Goal: Task Accomplishment & Management: Complete application form

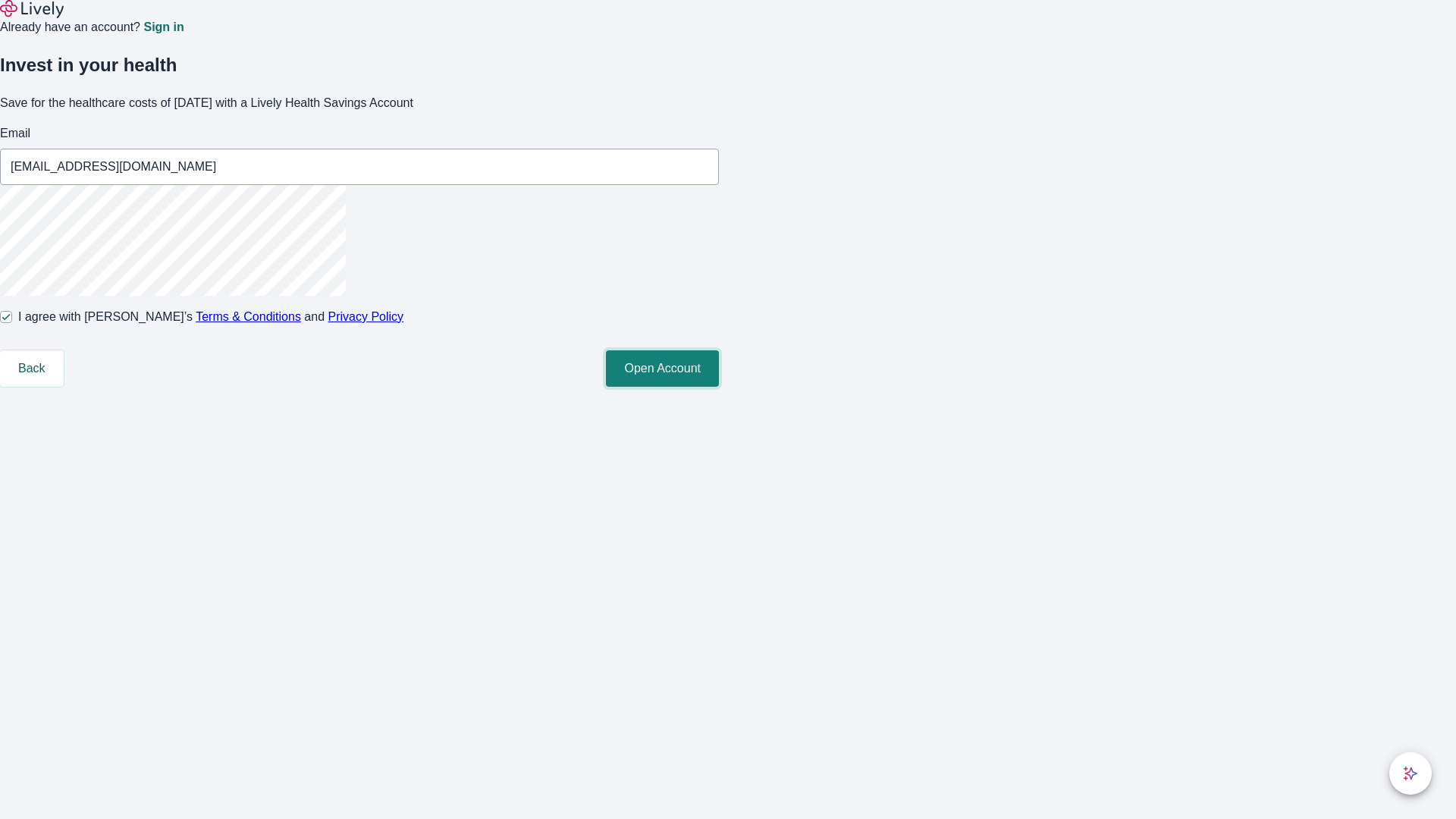
click at [719, 387] on button "Open Account" at bounding box center [662, 368] width 113 height 36
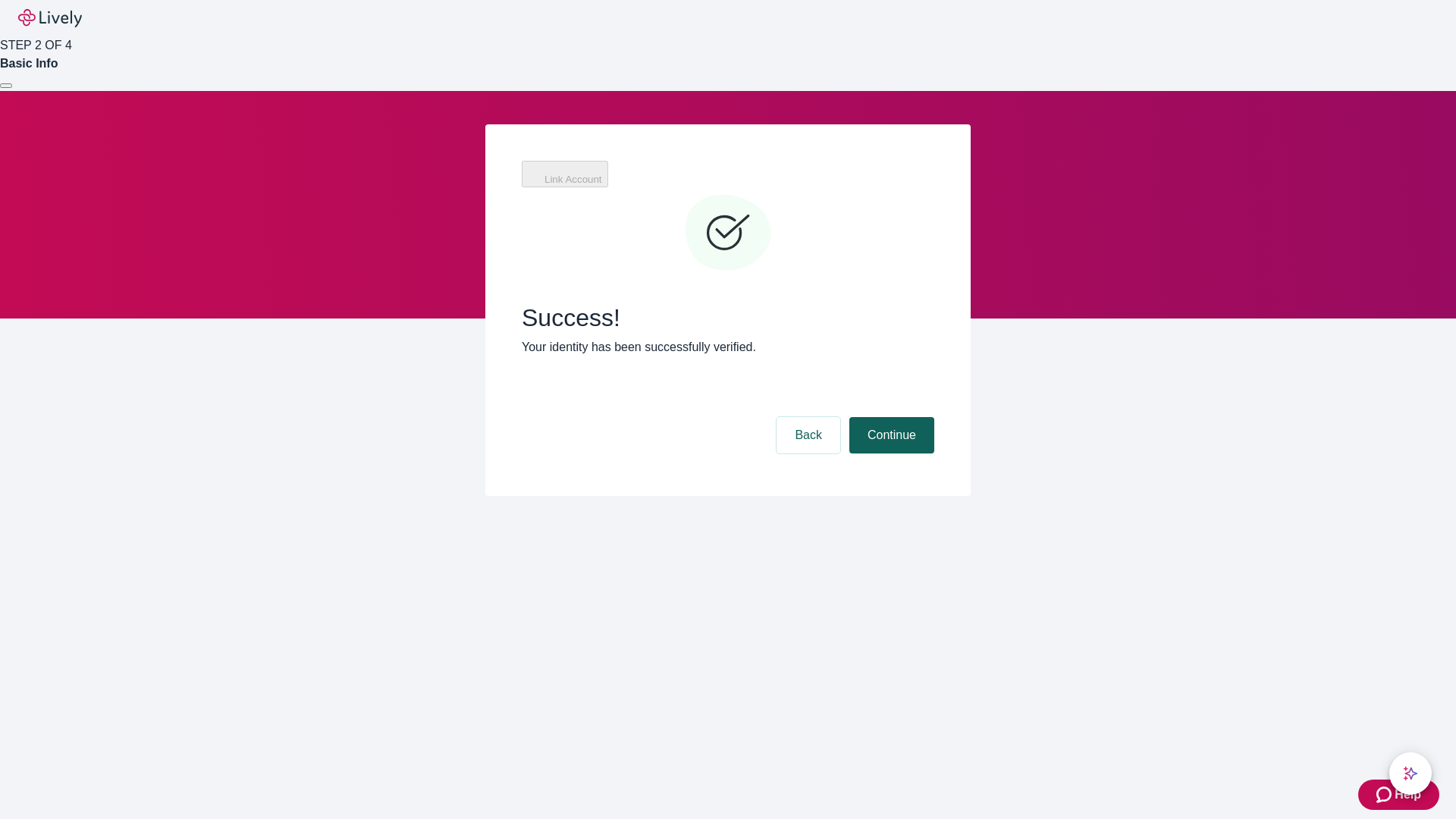
click at [889, 417] on button "Continue" at bounding box center [891, 435] width 84 height 36
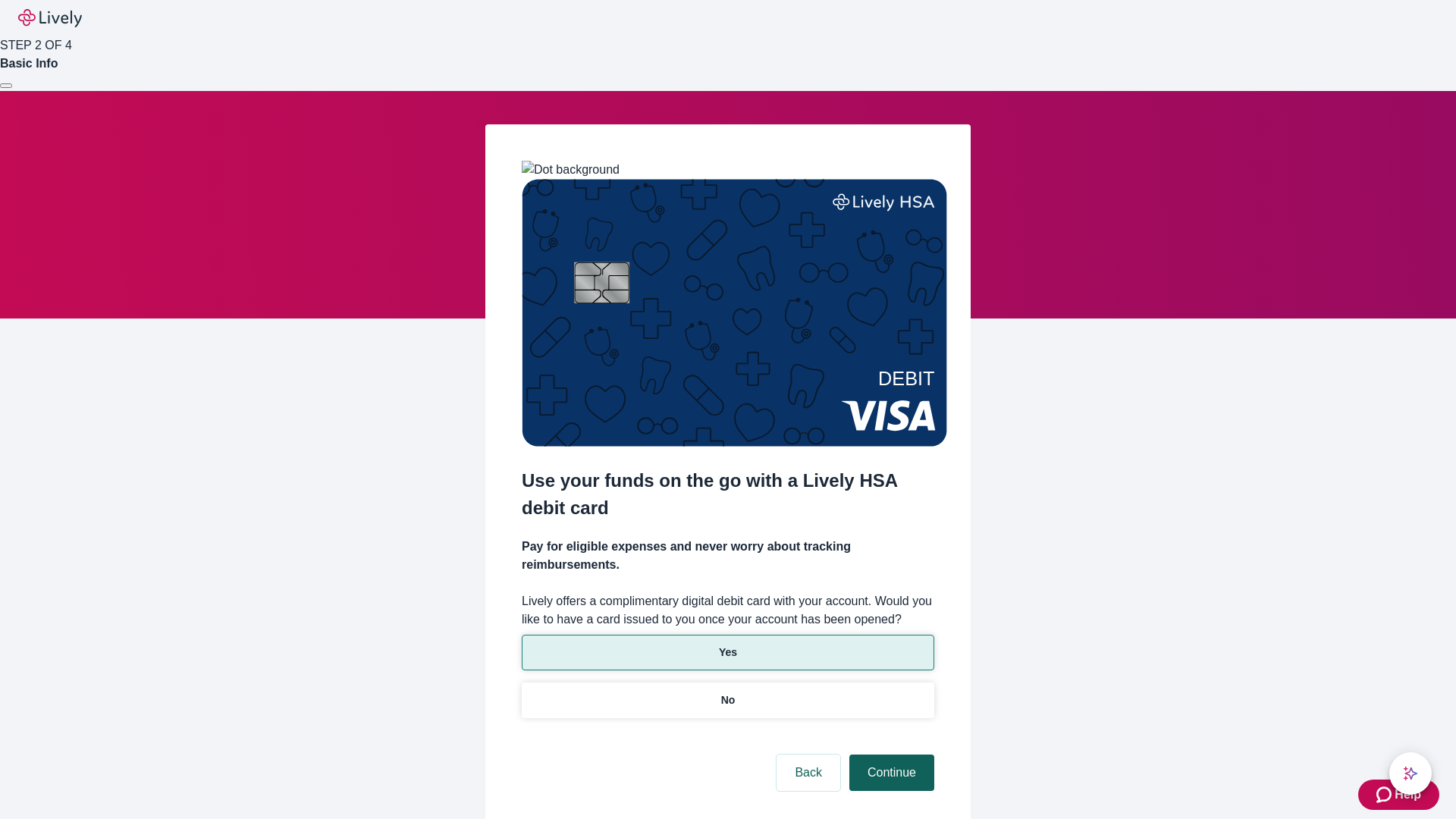
click at [727, 693] on p "No" at bounding box center [728, 700] width 14 height 16
click at [889, 754] on button "Continue" at bounding box center [891, 772] width 84 height 36
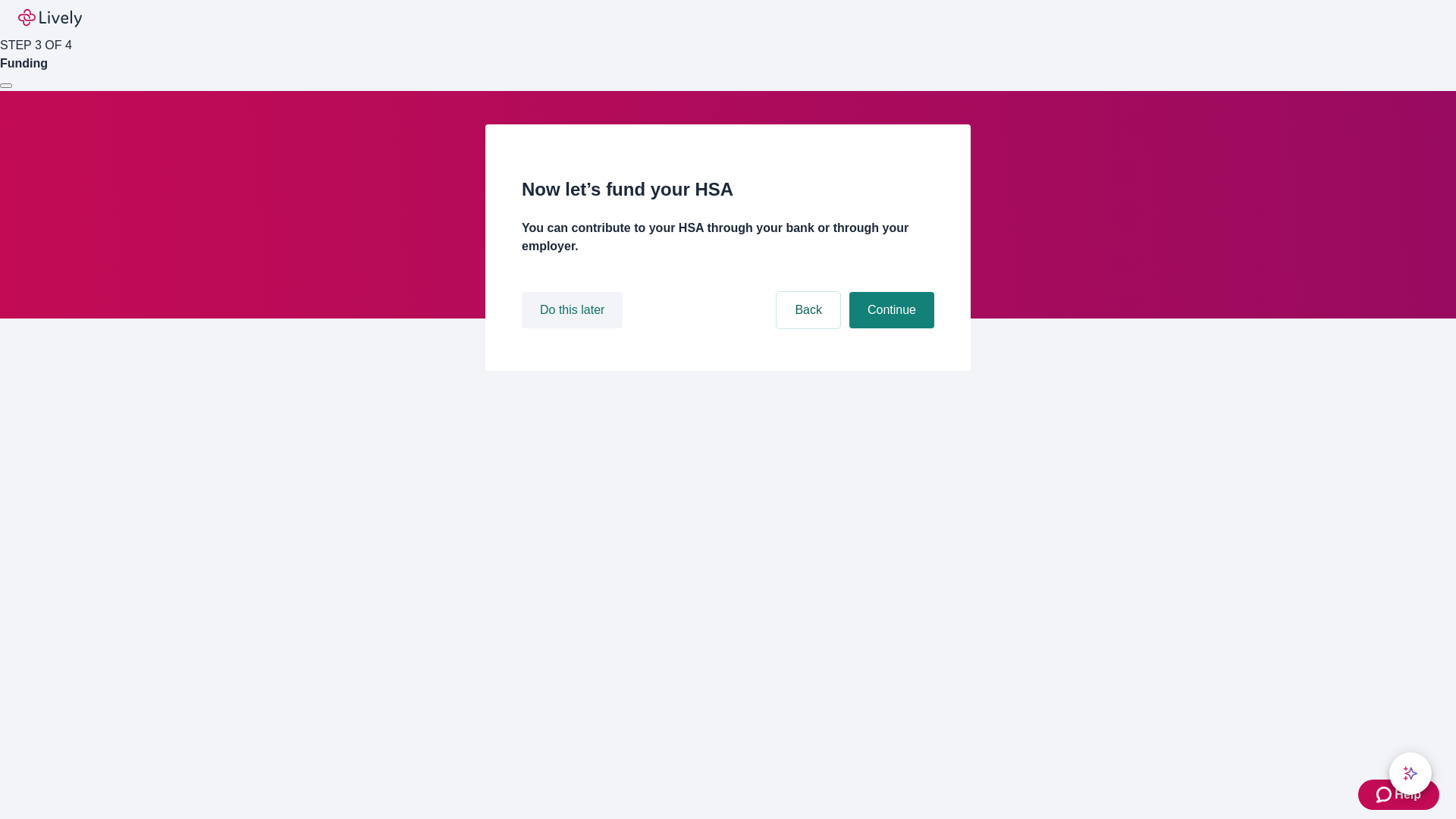
click at [574, 328] on button "Do this later" at bounding box center [572, 310] width 101 height 36
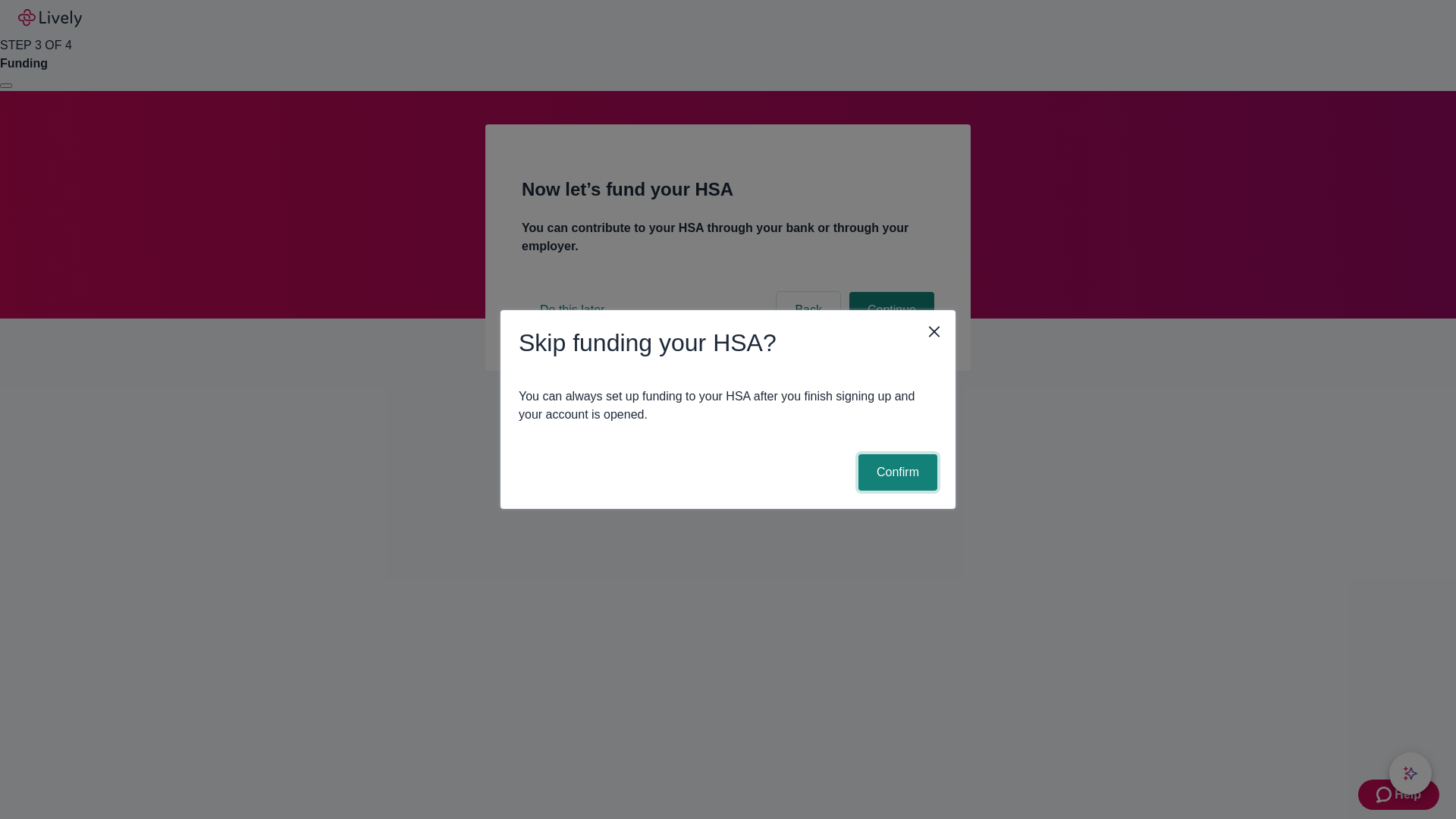
click at [896, 473] on button "Confirm" at bounding box center [898, 473] width 79 height 36
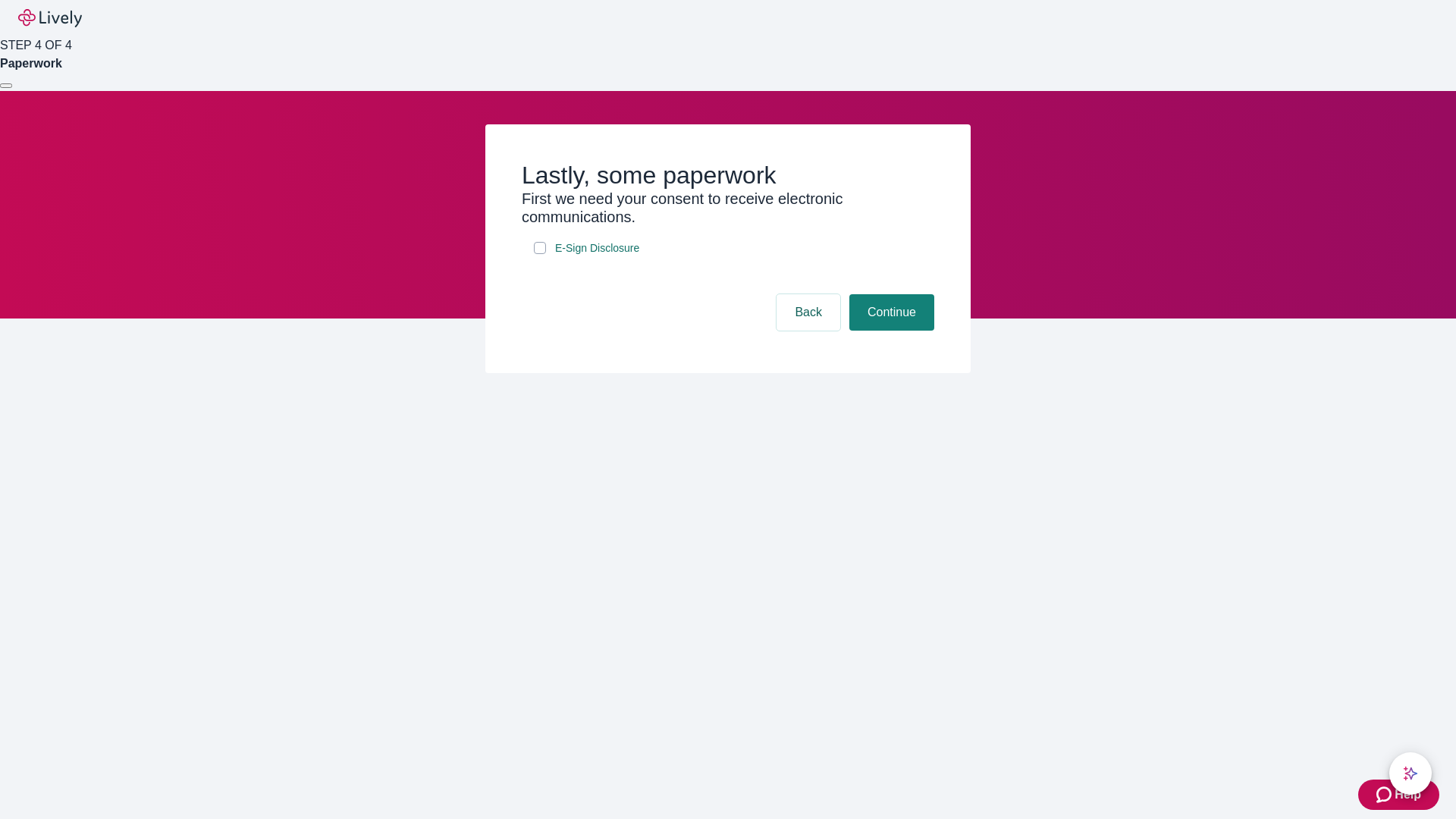
click at [540, 254] on input "E-Sign Disclosure" at bounding box center [540, 248] width 12 height 12
checkbox input "true"
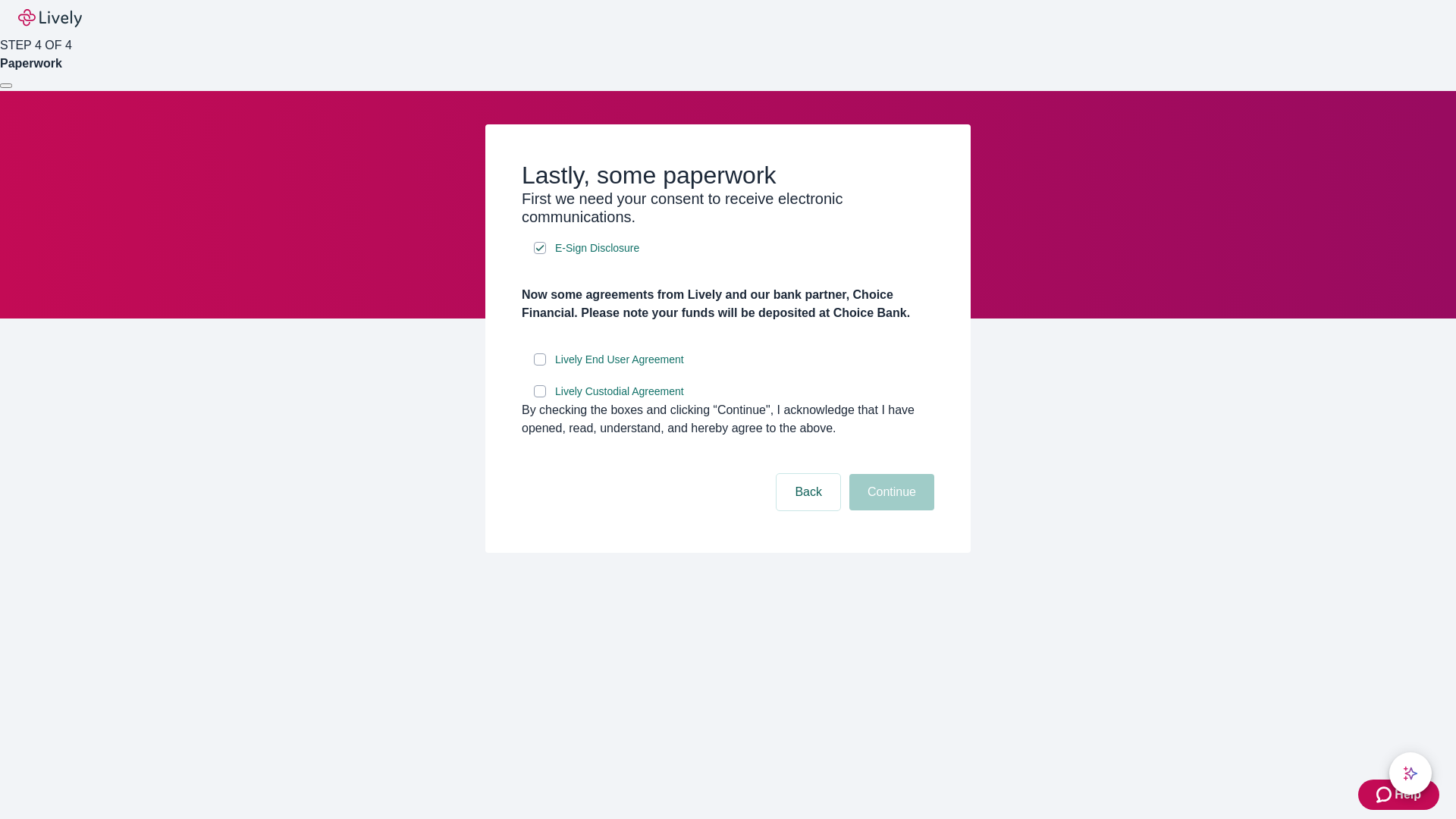
click at [540, 365] on input "Lively End User Agreement" at bounding box center [540, 359] width 12 height 12
checkbox input "true"
click at [540, 398] on input "Lively Custodial Agreement" at bounding box center [540, 391] width 12 height 12
checkbox input "true"
click at [889, 511] on button "Continue" at bounding box center [891, 492] width 84 height 36
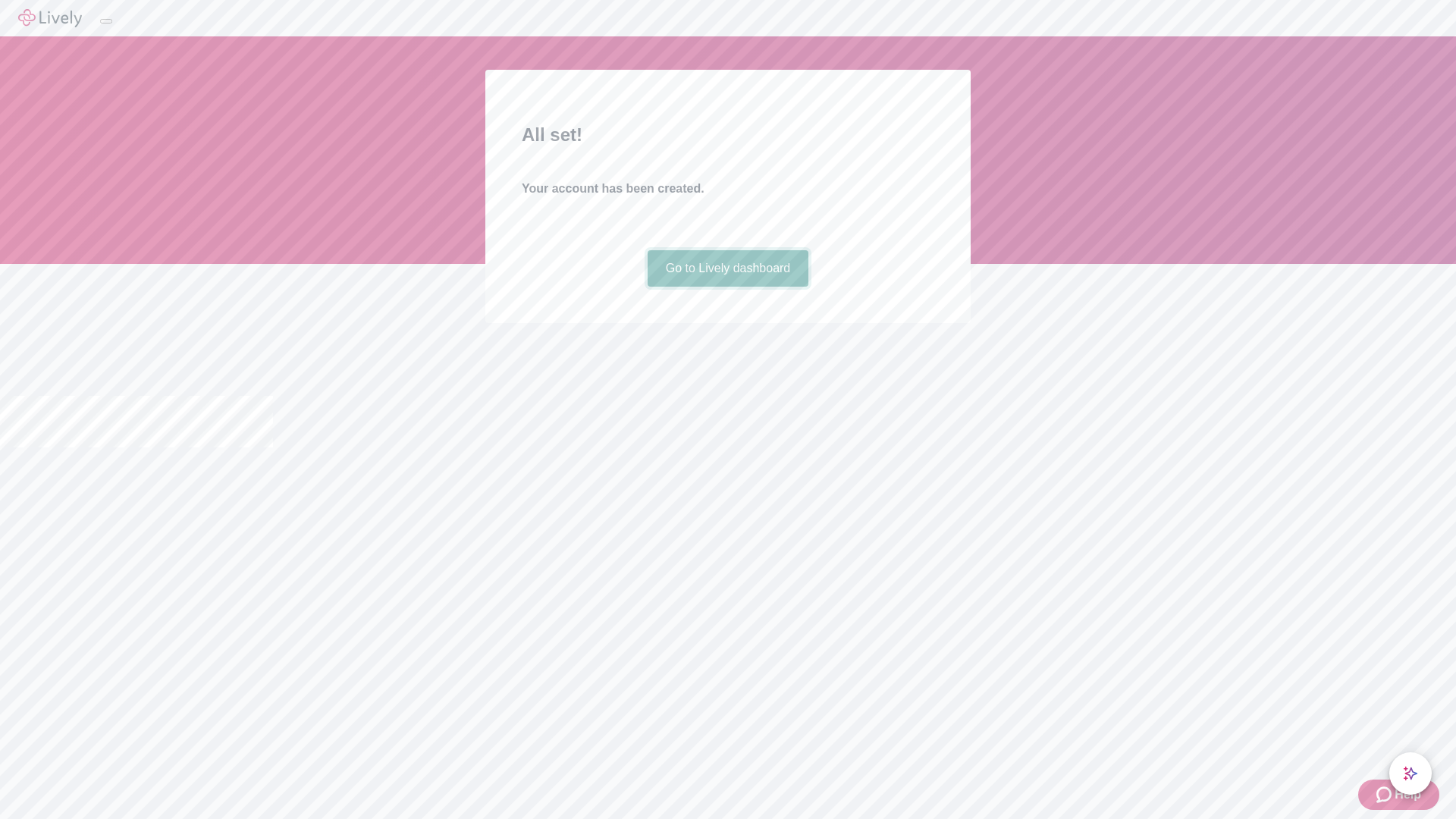
click at [727, 287] on link "Go to Lively dashboard" at bounding box center [728, 269] width 161 height 36
